Goal: Task Accomplishment & Management: Manage account settings

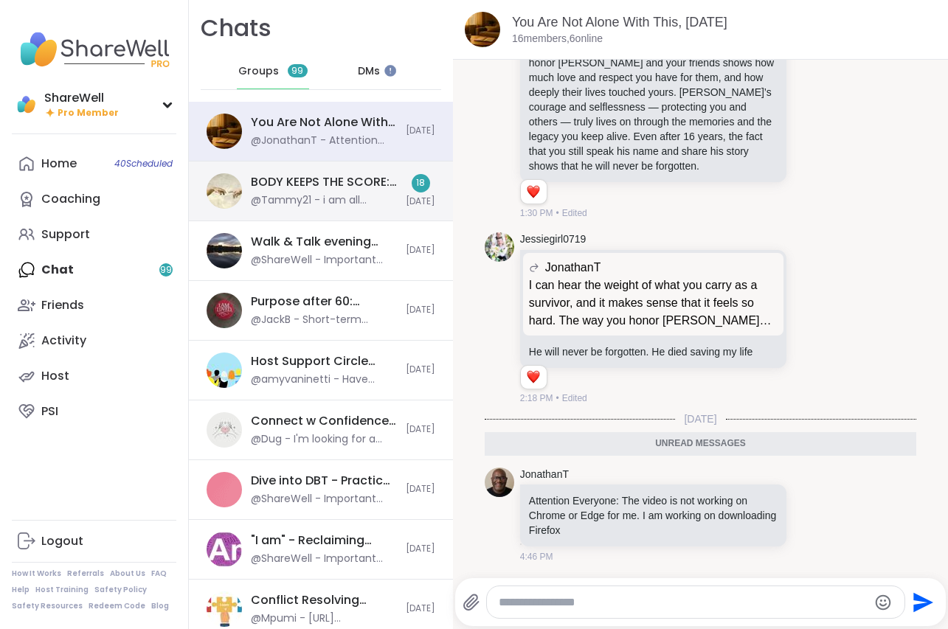
click at [316, 200] on div "@Tammy21 - i am all prepared with my summation..but as you know I am a blind pe…" at bounding box center [324, 200] width 146 height 15
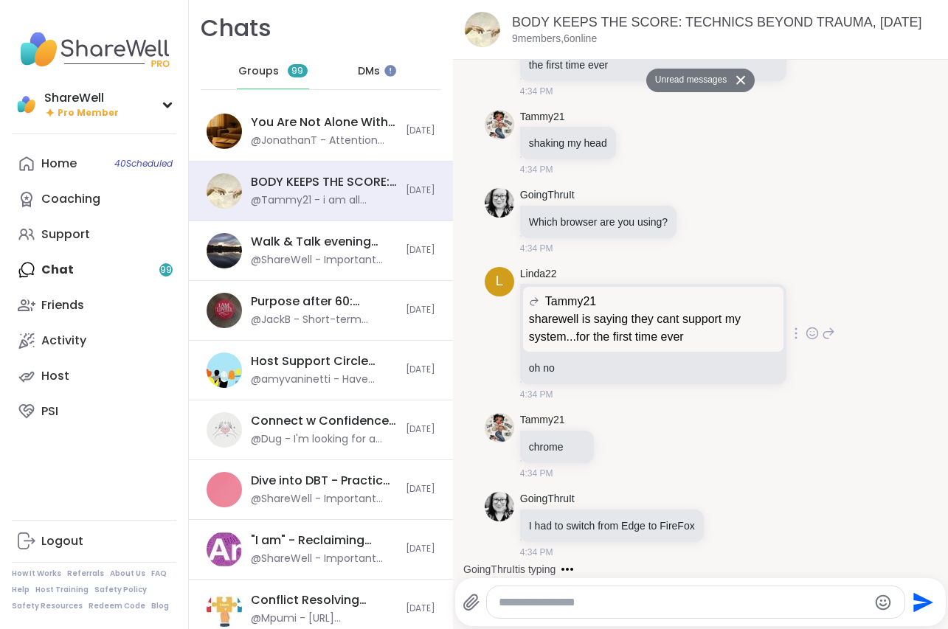
scroll to position [34, 0]
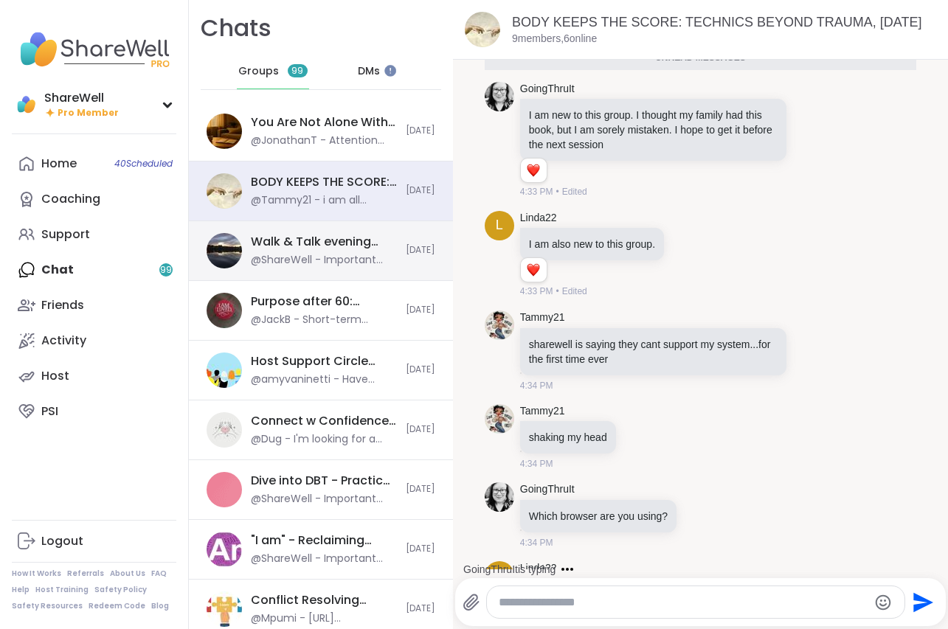
click at [358, 252] on div "Walk & Talk evening pop up, [DATE] @ShareWell - Important update: Your host can…" at bounding box center [324, 251] width 146 height 34
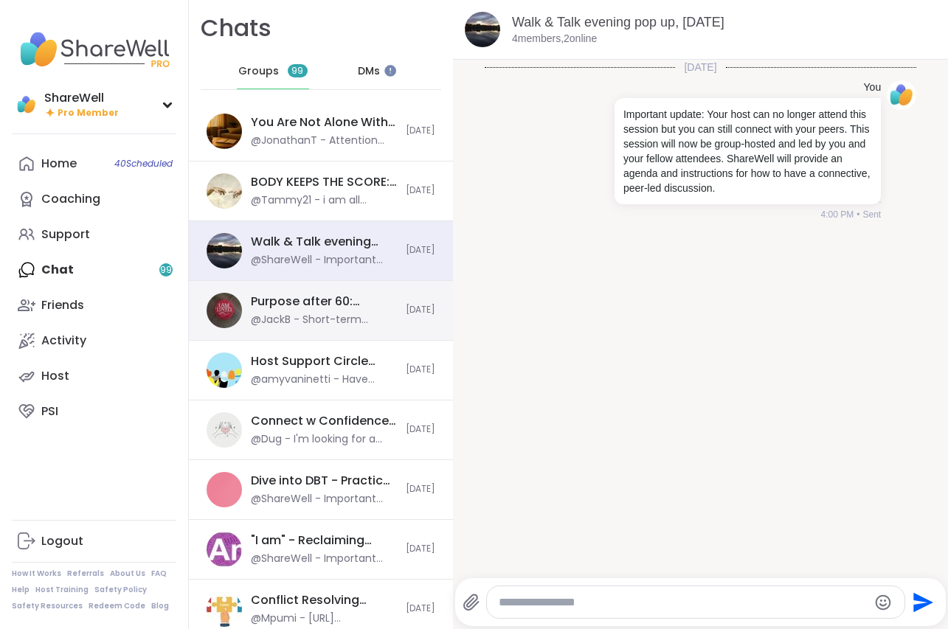
click at [347, 291] on div "Purpose after 60: Turning Vision into Action, [DATE] @JackB - Short-term SMART …" at bounding box center [321, 311] width 264 height 60
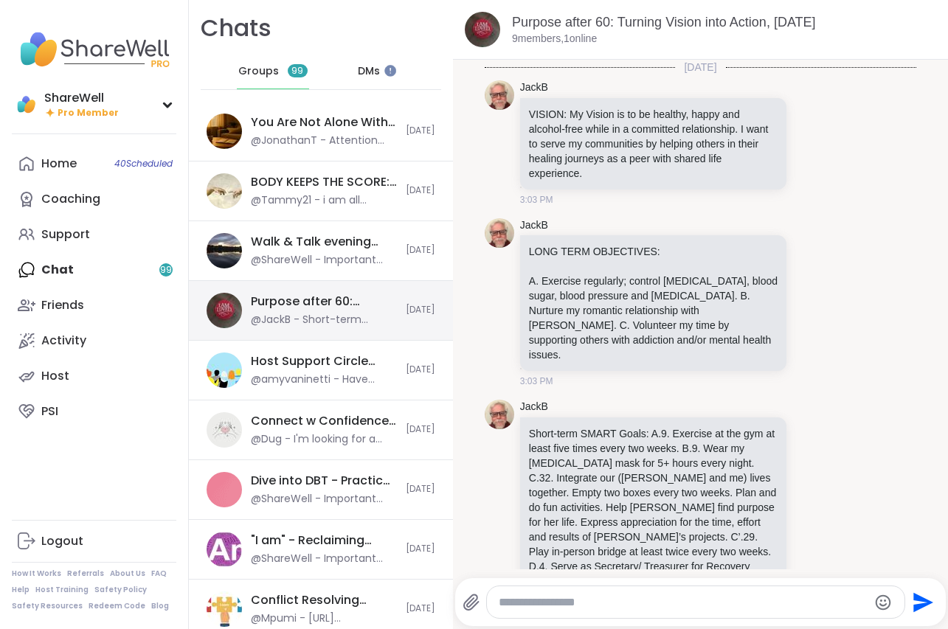
scroll to position [154, 0]
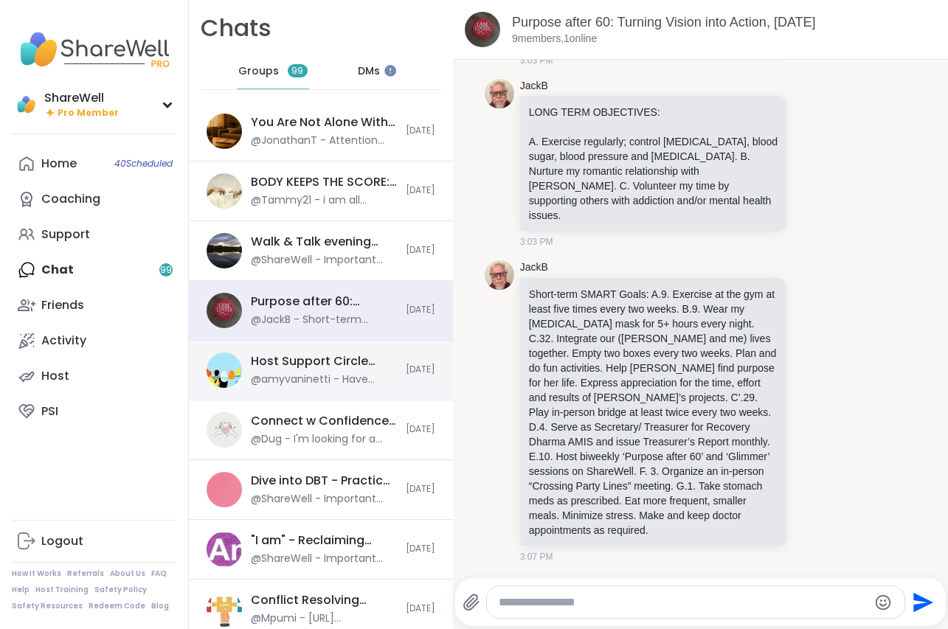
click at [288, 367] on div "Host Support Circle (have hosted 1+ session), [DATE]" at bounding box center [324, 361] width 146 height 16
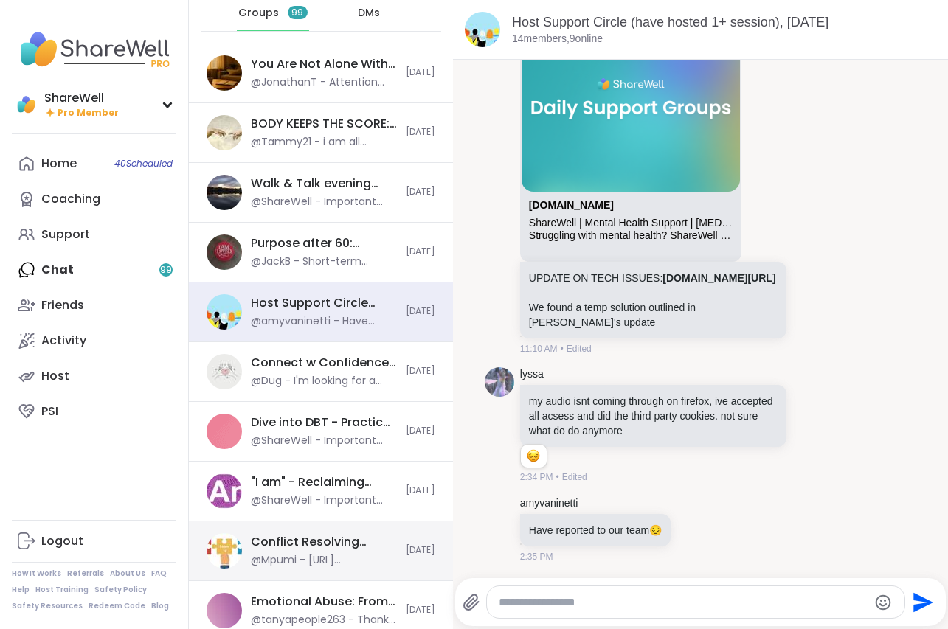
scroll to position [252, 0]
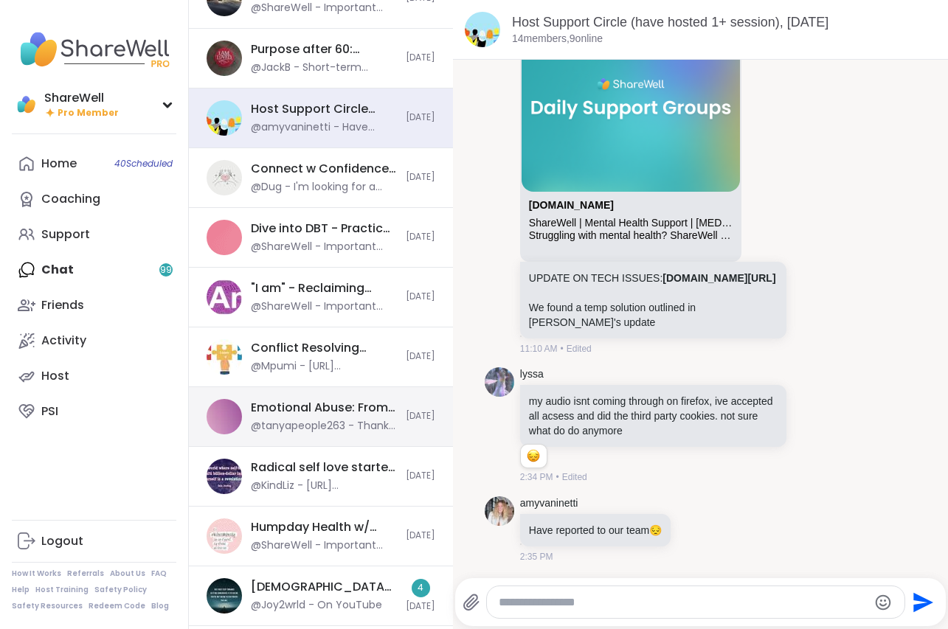
click at [325, 400] on div "Emotional Abuse: From Hurt to Healing, [DATE]" at bounding box center [324, 408] width 146 height 16
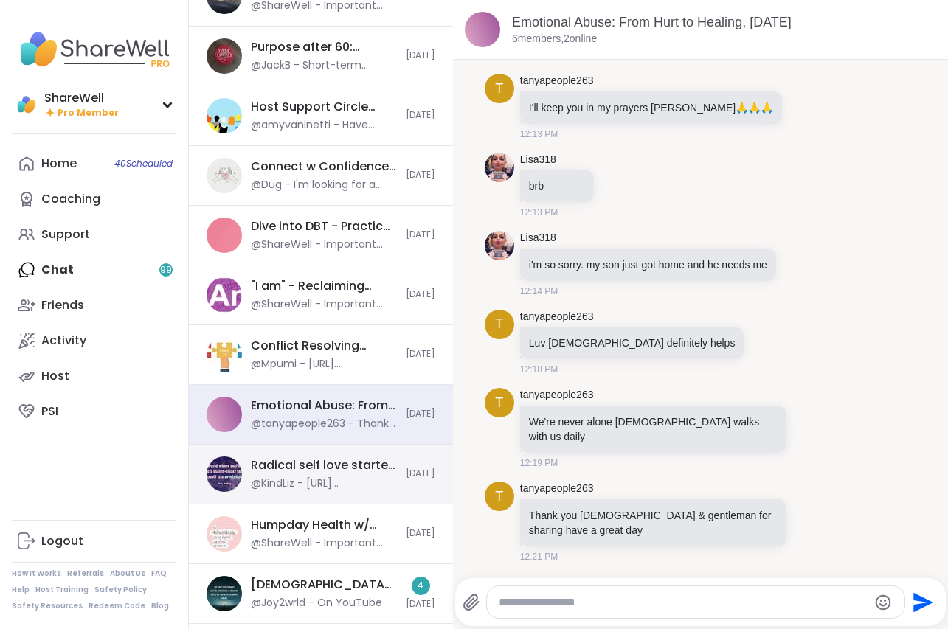
scroll to position [255, 0]
click at [325, 474] on div "Radical self love starter, [DATE] @KindLiz - [URL][DOMAIN_NAME]" at bounding box center [324, 474] width 146 height 34
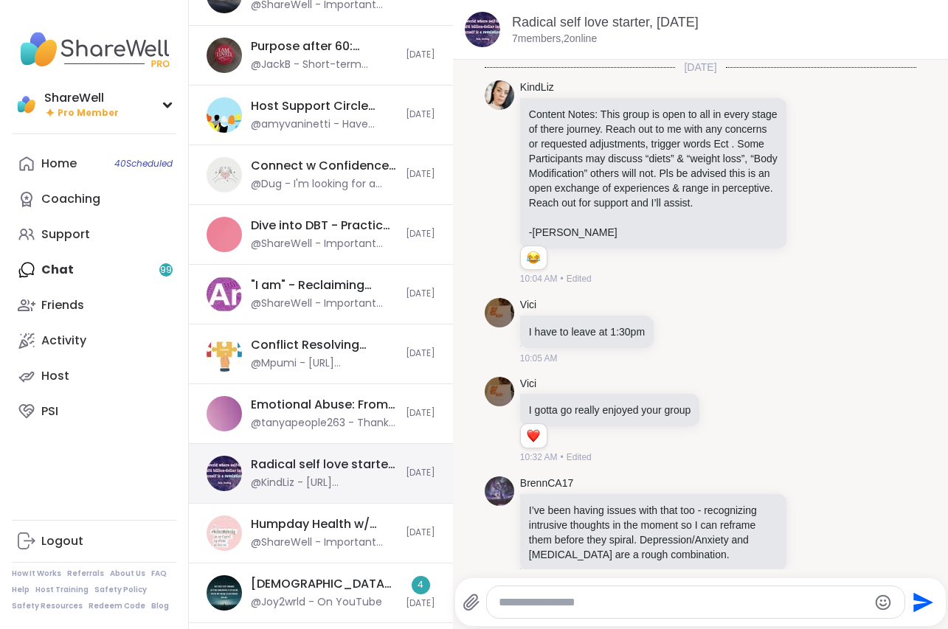
scroll to position [653, 0]
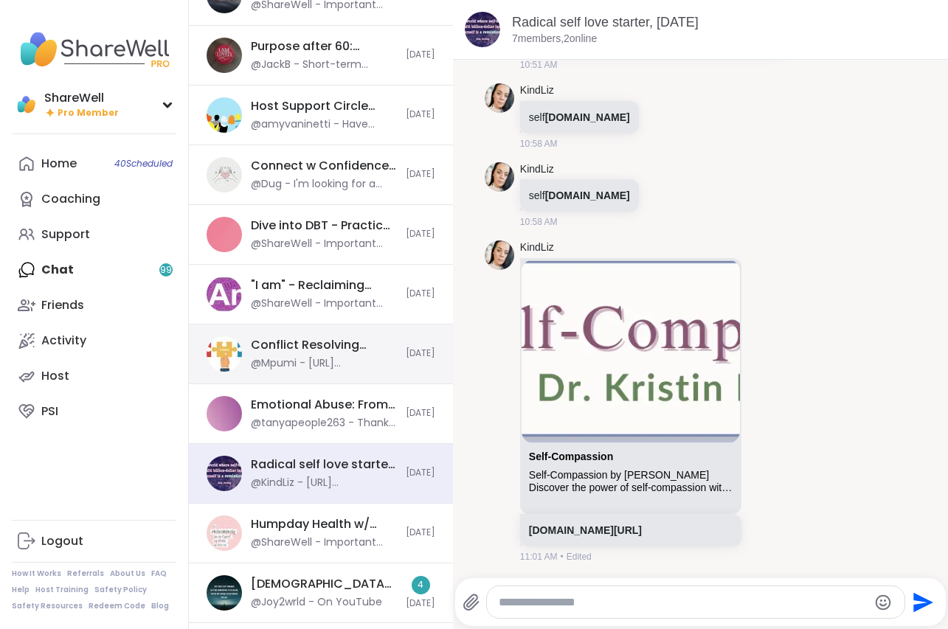
click at [296, 588] on div "[DEMOGRAPHIC_DATA] in Action: The Four Virtues, [DATE]" at bounding box center [324, 584] width 146 height 16
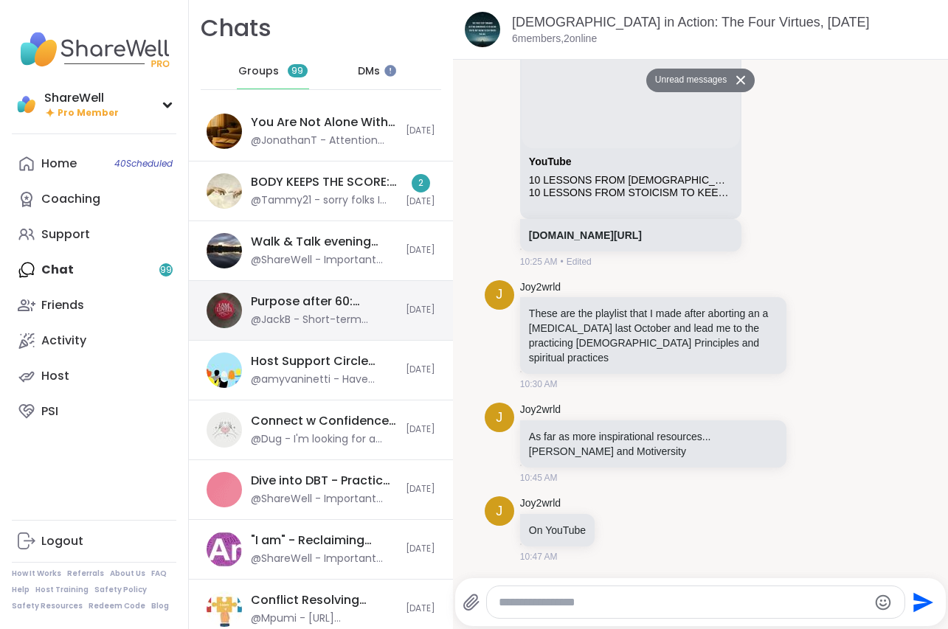
scroll to position [0, 0]
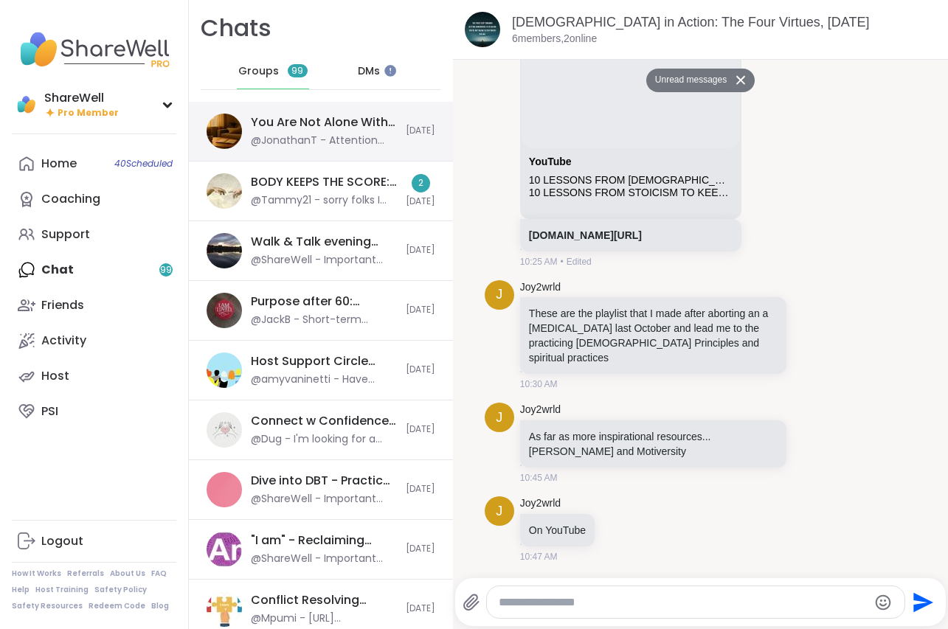
click at [339, 149] on div "You Are Not Alone With This, [DATE] @JonathanT - Attention Everyone: The video …" at bounding box center [321, 132] width 264 height 60
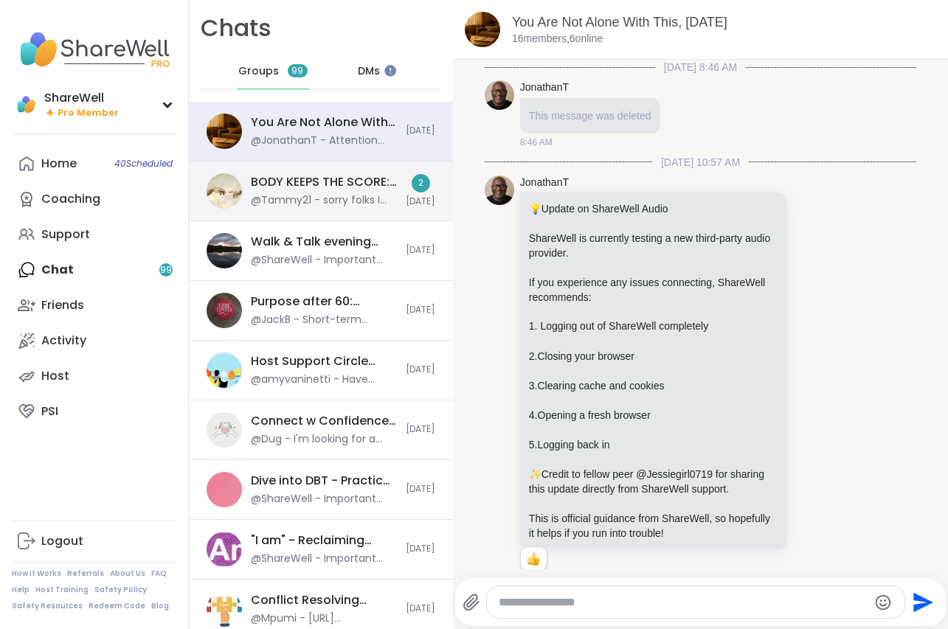
scroll to position [5045, 0]
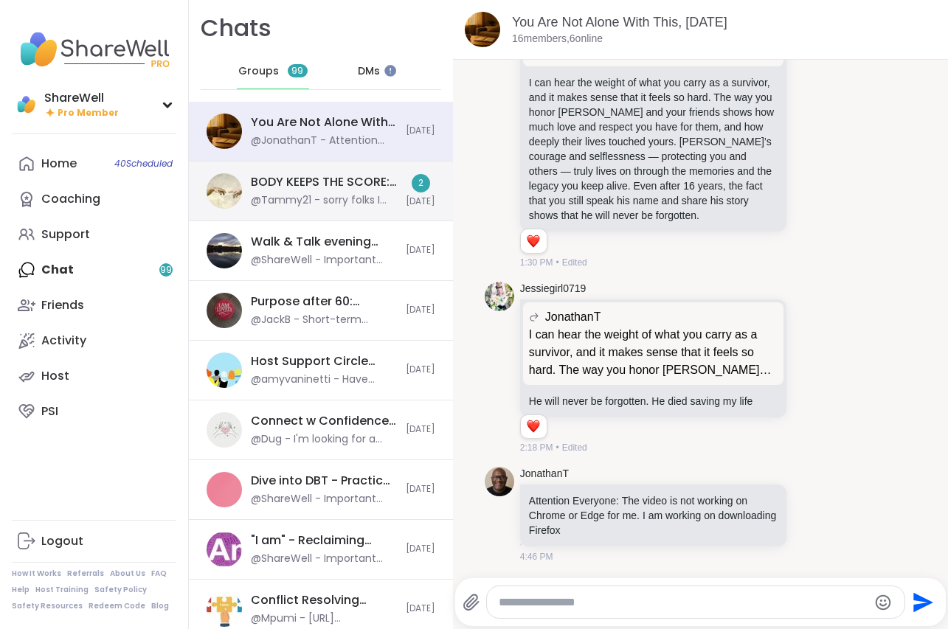
click at [348, 204] on div "@Tammy21 - sorry folks I will set this group to [DATE] same time" at bounding box center [324, 200] width 146 height 15
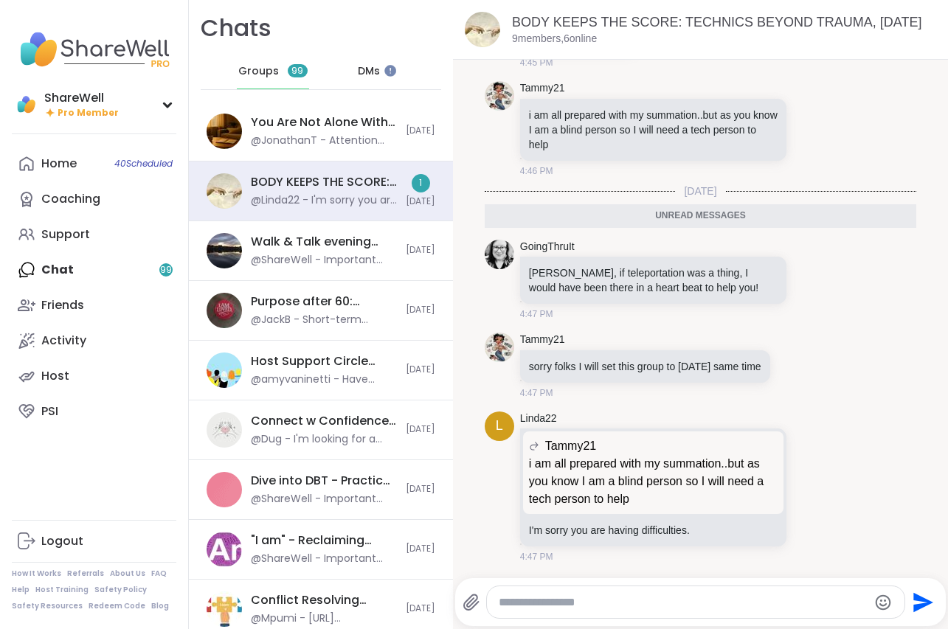
scroll to position [1601, 0]
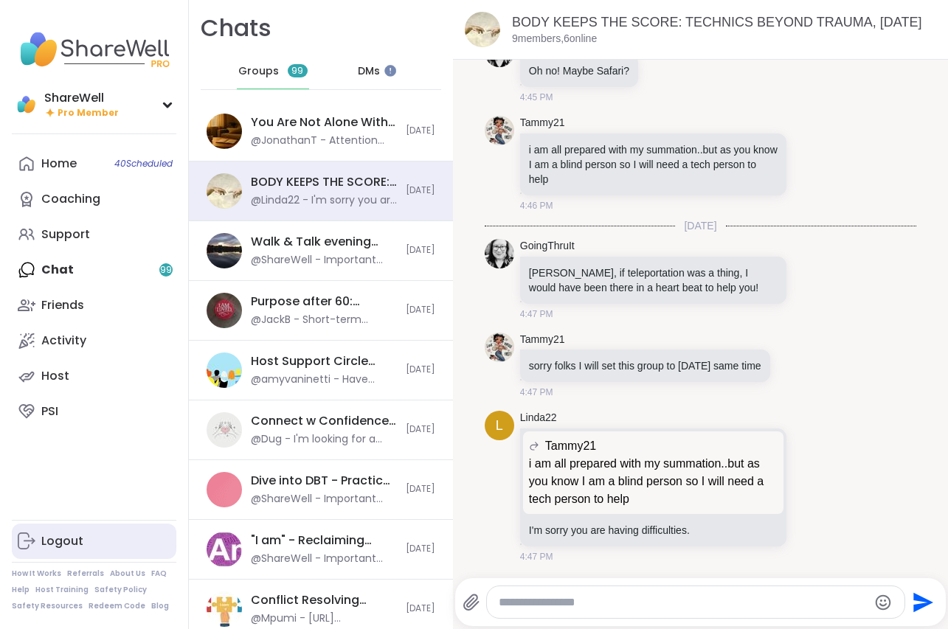
click at [69, 535] on div "Logout" at bounding box center [62, 541] width 42 height 16
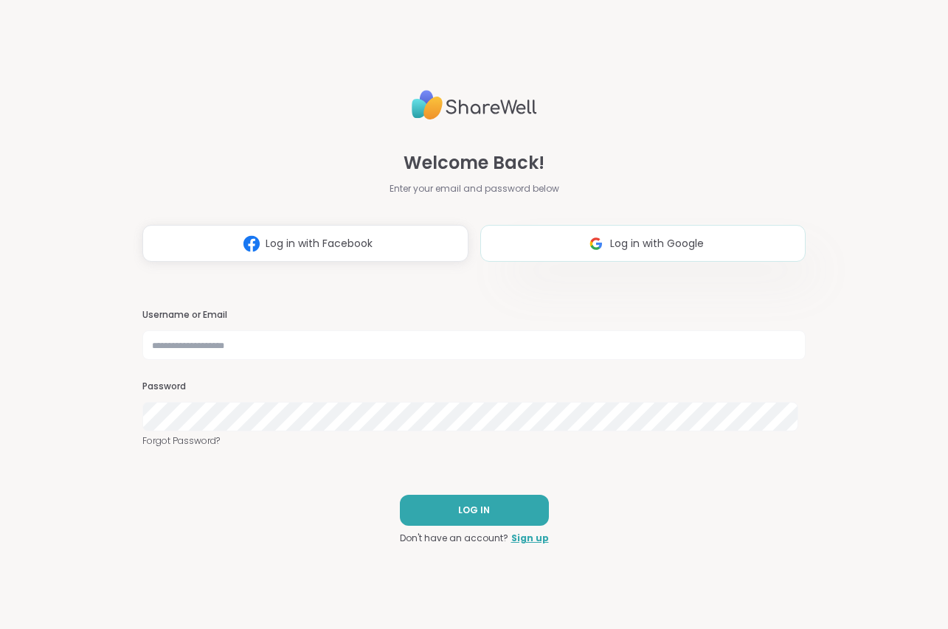
click at [673, 247] on span "Log in with Google" at bounding box center [657, 243] width 94 height 15
